Goal: Consume media (video, audio): Consume media (video, audio)

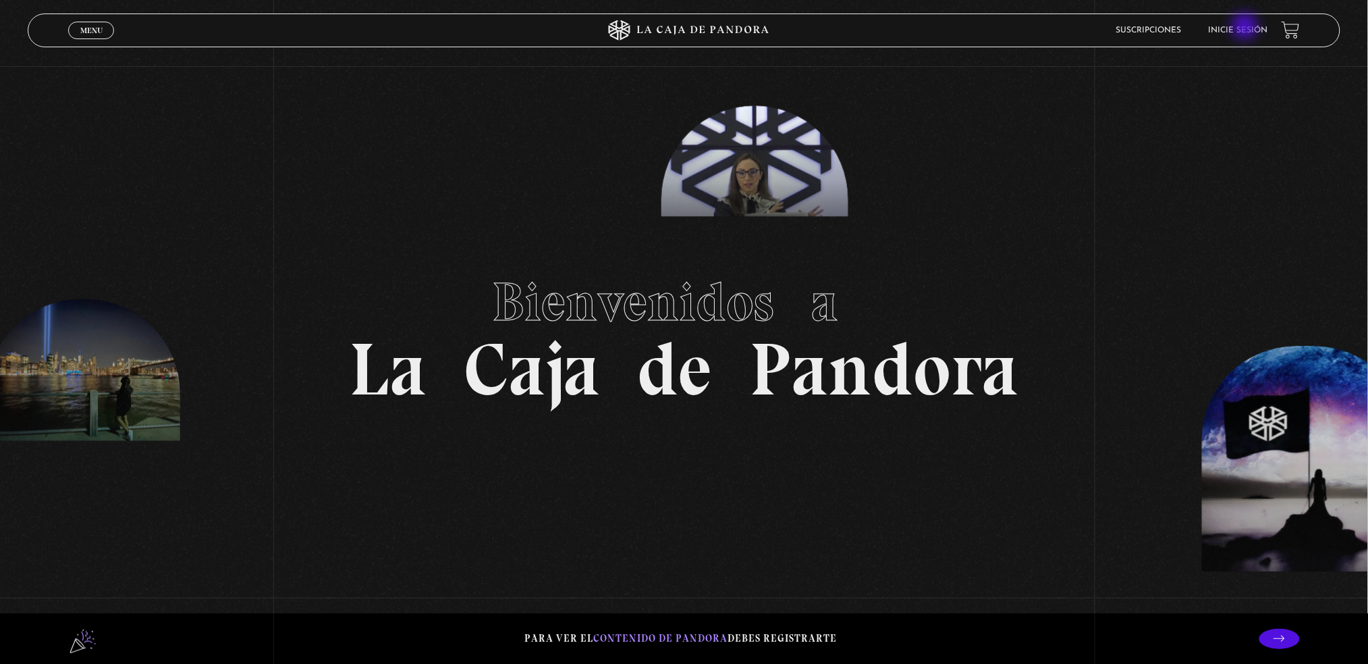
click at [1247, 28] on link "Inicie sesión" at bounding box center [1238, 30] width 59 height 8
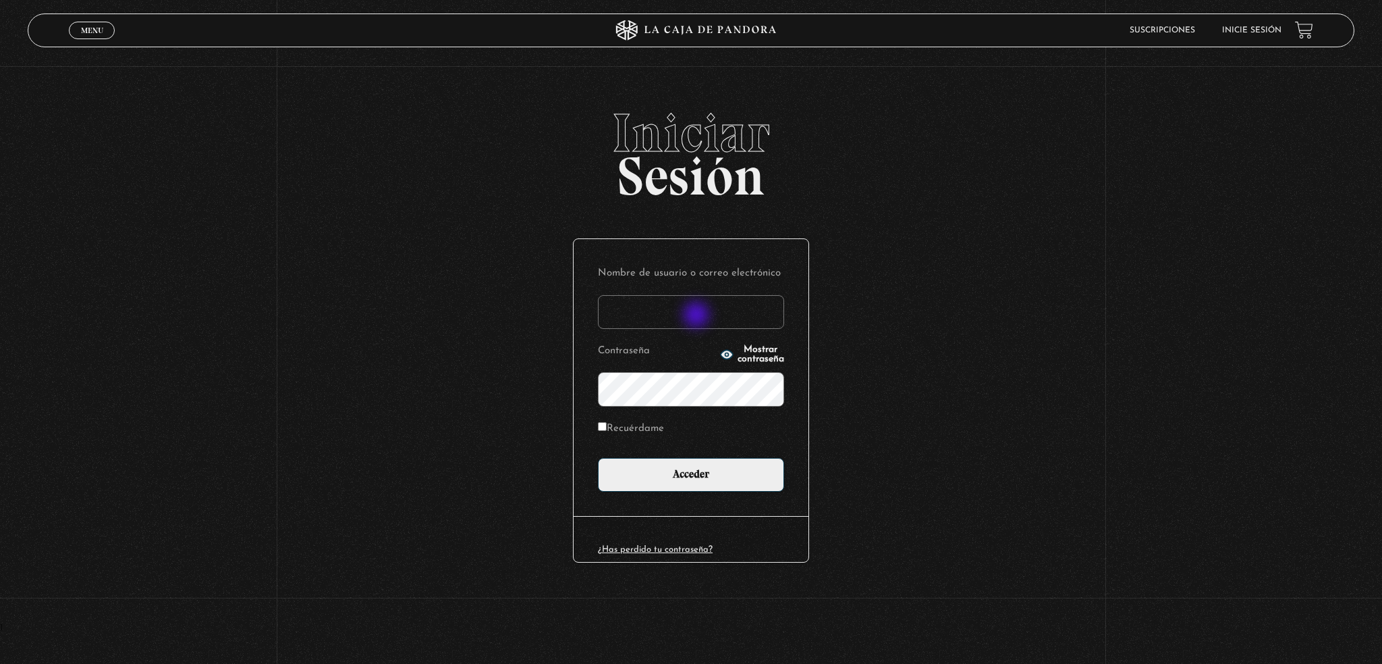
click at [698, 316] on input "Nombre de usuario o correo electrónico" at bounding box center [691, 312] width 186 height 34
type input "[EMAIL_ADDRESS][DOMAIN_NAME]"
click at [738, 357] on span "Mostrar contraseña" at bounding box center [761, 354] width 47 height 19
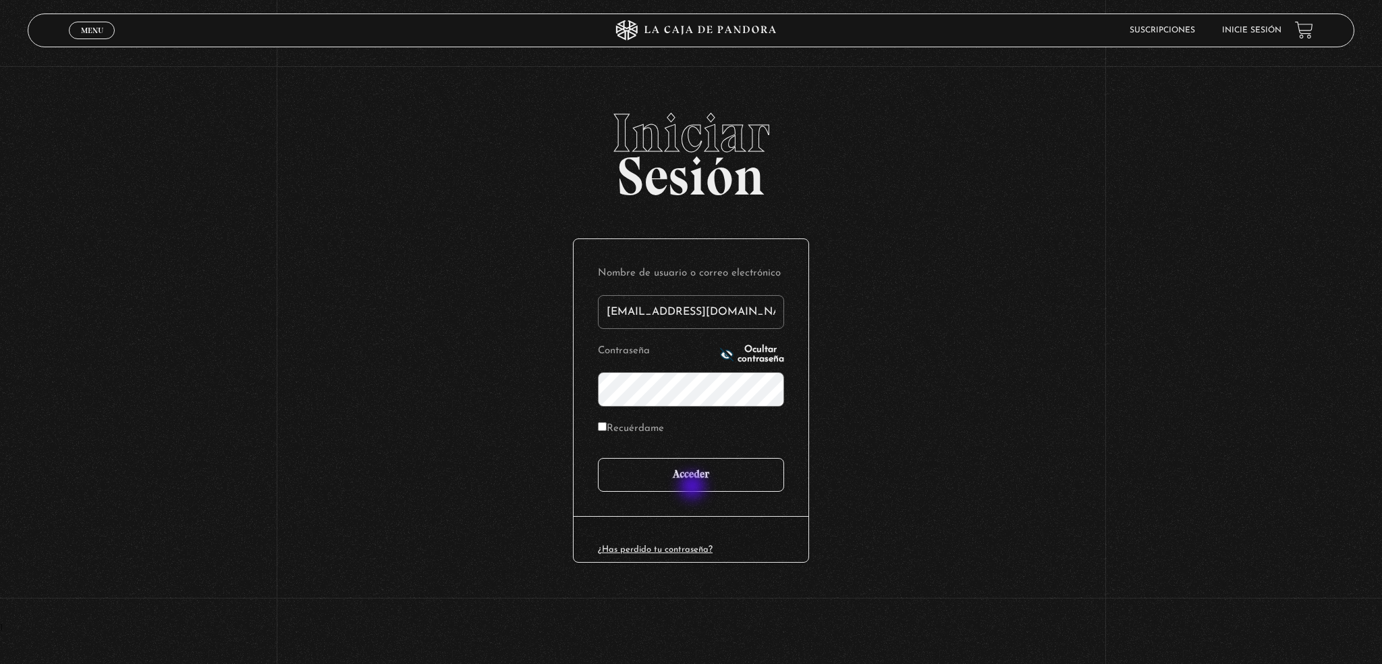
click at [694, 487] on input "Acceder" at bounding box center [691, 475] width 186 height 34
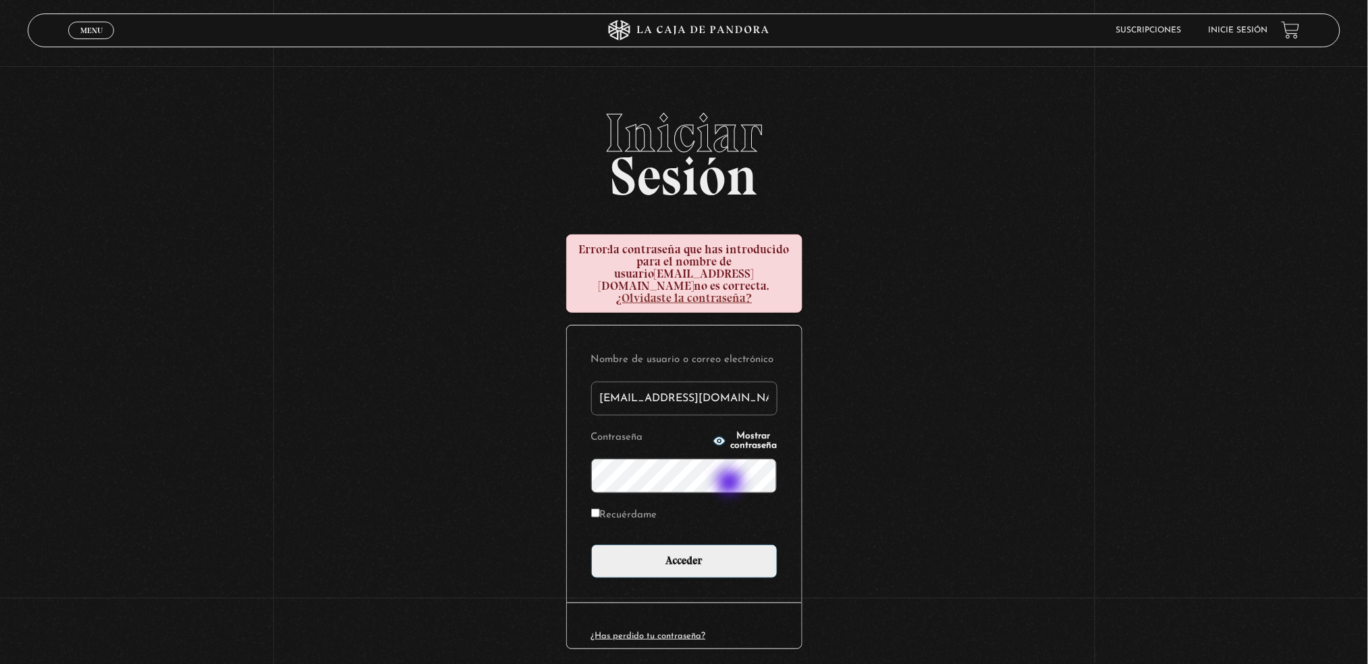
click at [729, 481] on form "Nombre de usuario o correo electrónico sylopezc@gmail.com Contraseña Mostrar co…" at bounding box center [684, 464] width 186 height 228
click at [713, 431] on button "Mostrar contraseña" at bounding box center [745, 440] width 64 height 19
click at [600, 509] on label "Recuérdame" at bounding box center [624, 515] width 66 height 21
click at [600, 509] on input "Recuérdame" at bounding box center [595, 512] width 9 height 9
checkbox input "true"
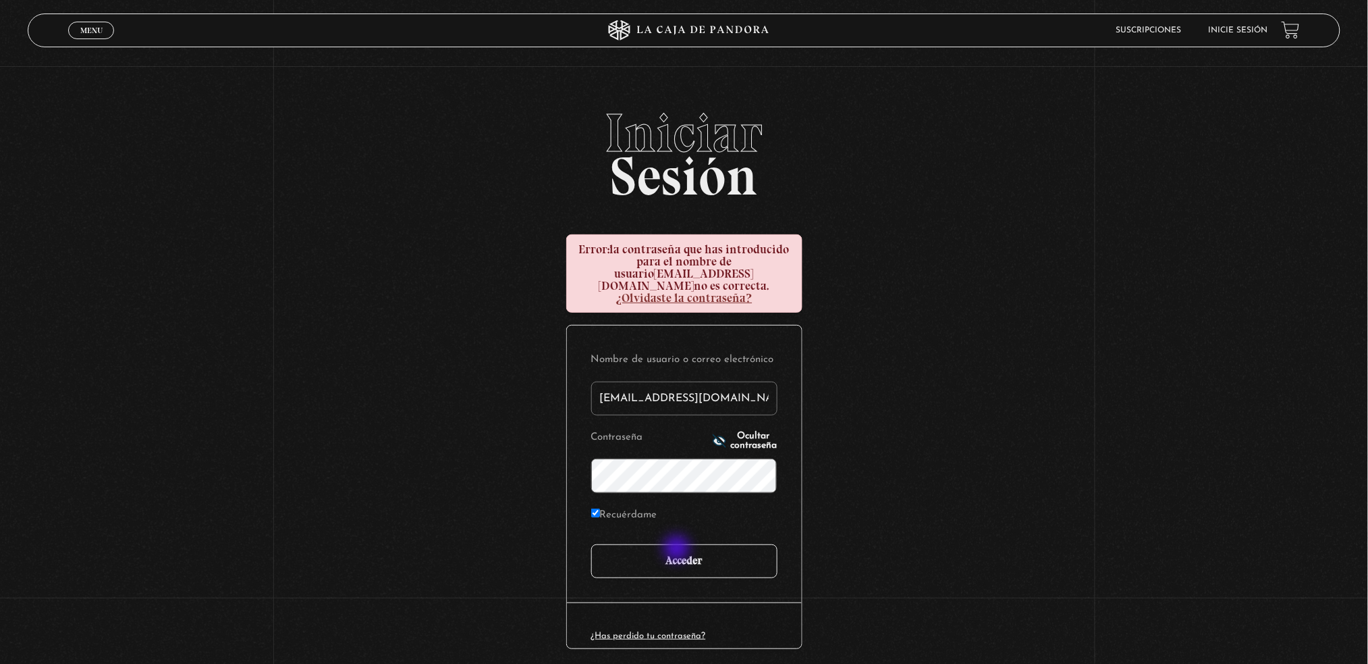
click at [678, 549] on input "Acceder" at bounding box center [684, 561] width 186 height 34
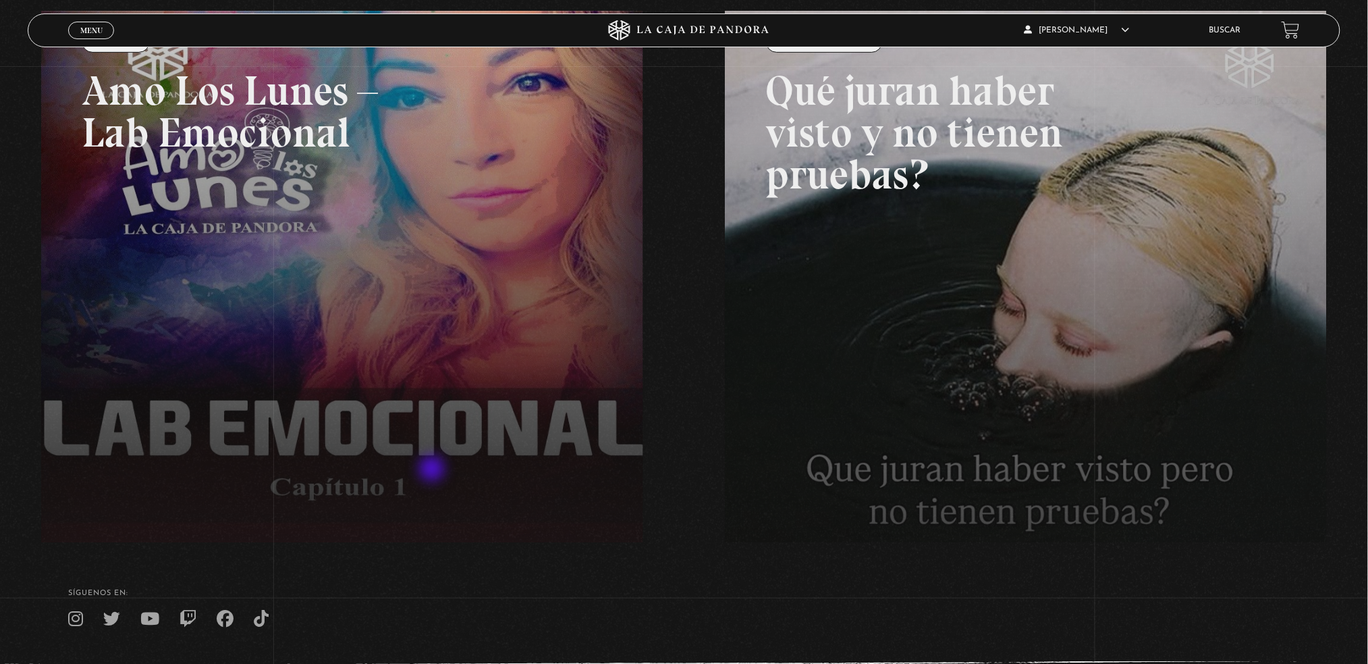
scroll to position [36, 0]
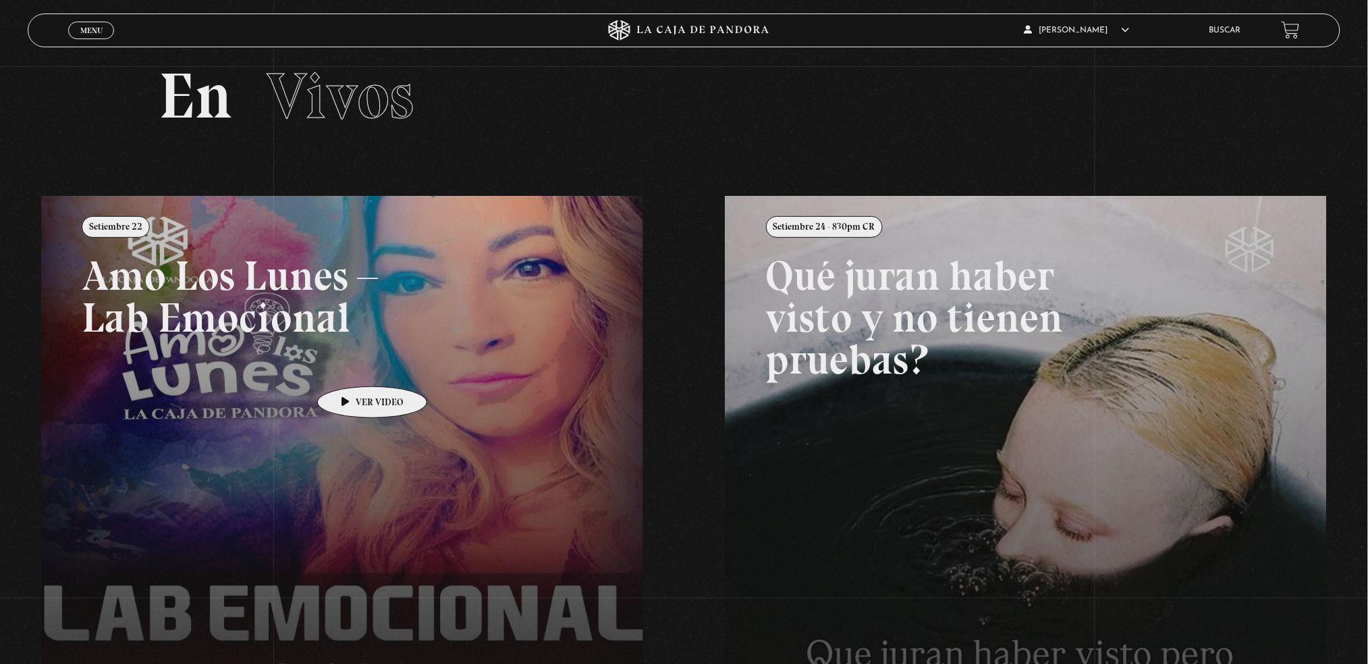
click at [351, 366] on link at bounding box center [725, 528] width 1368 height 664
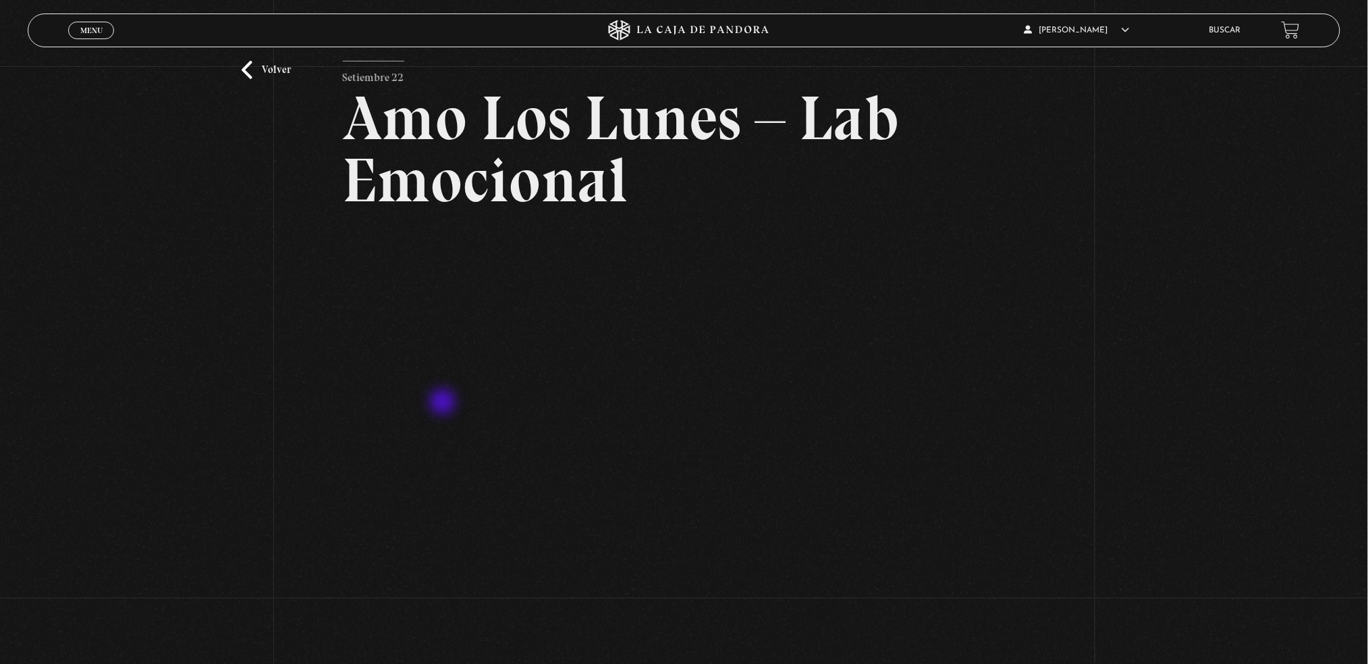
scroll to position [180, 0]
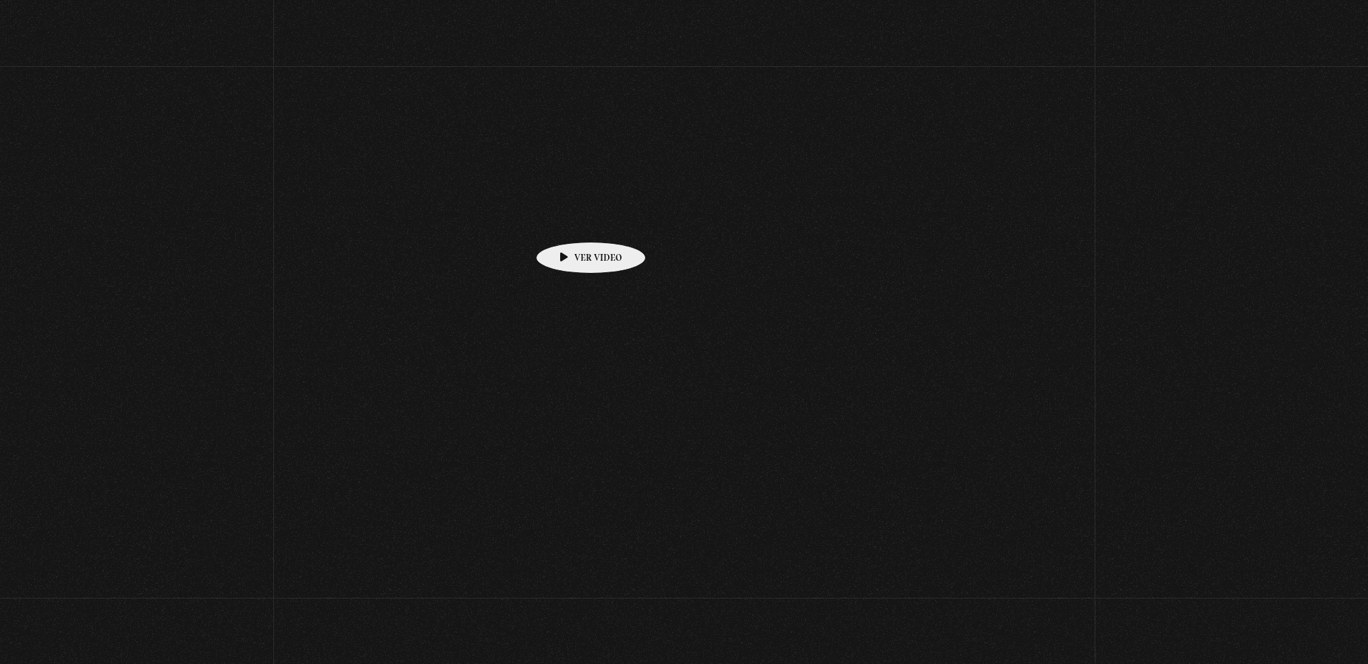
scroll to position [36, 0]
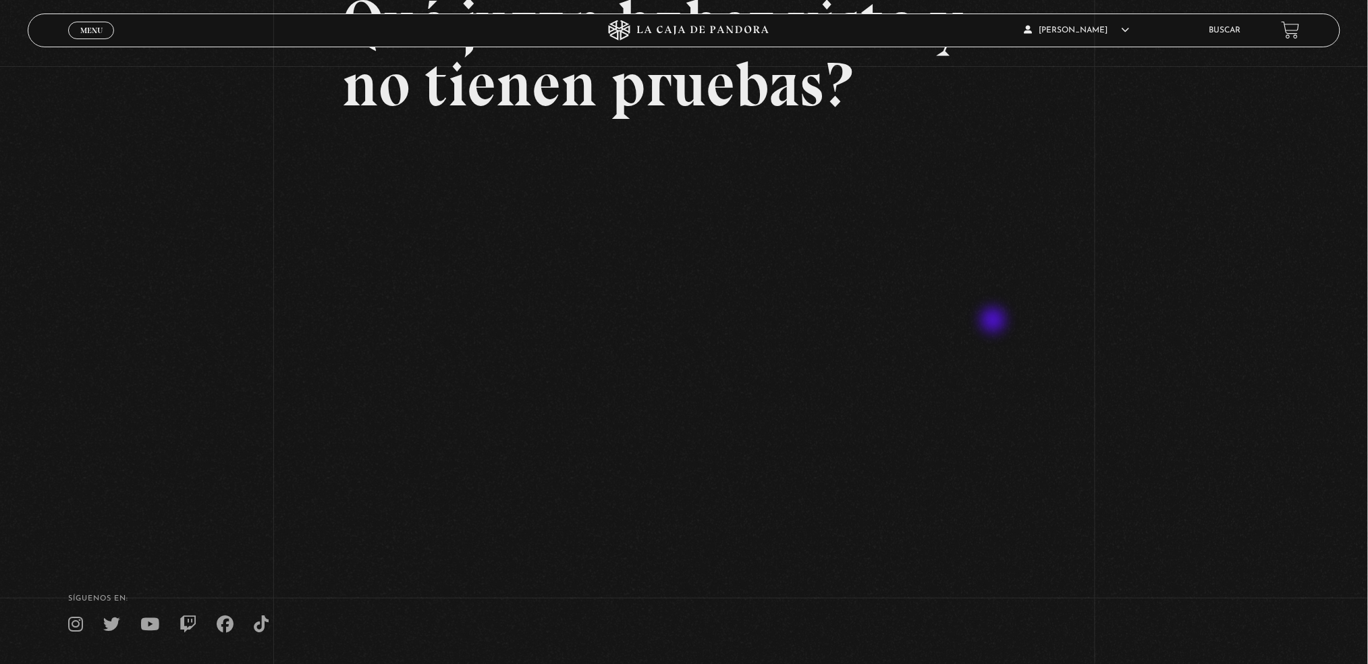
scroll to position [180, 0]
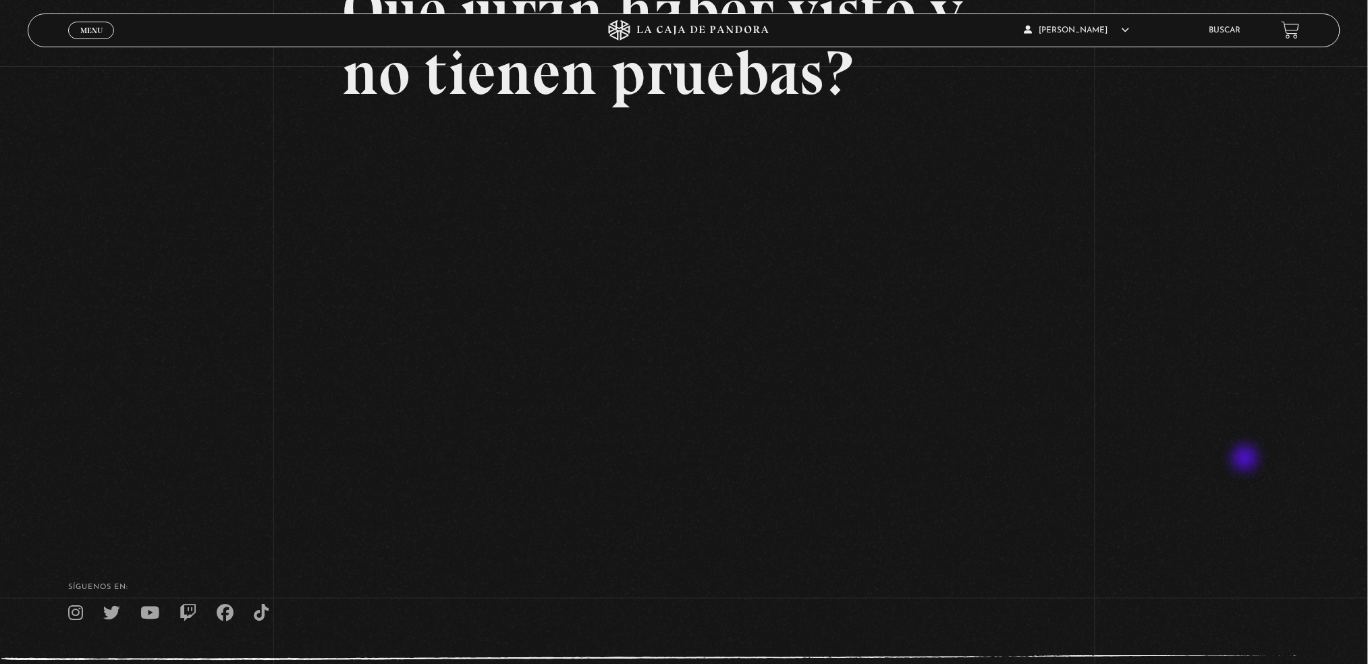
click at [1243, 452] on div "Volver Setiembre 24 - 830pm CR Qué juran haber visto y no tienen pruebas?" at bounding box center [684, 211] width 1368 height 649
